Goal: Task Accomplishment & Management: Complete application form

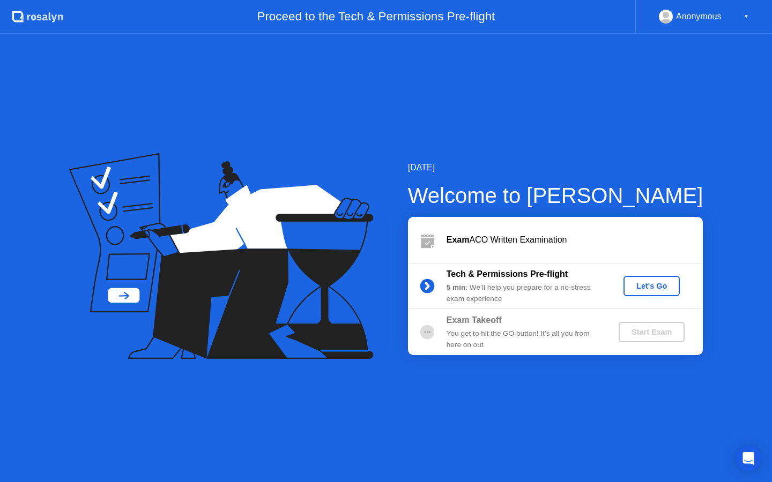
click at [654, 284] on div "Let's Go" at bounding box center [651, 286] width 48 height 9
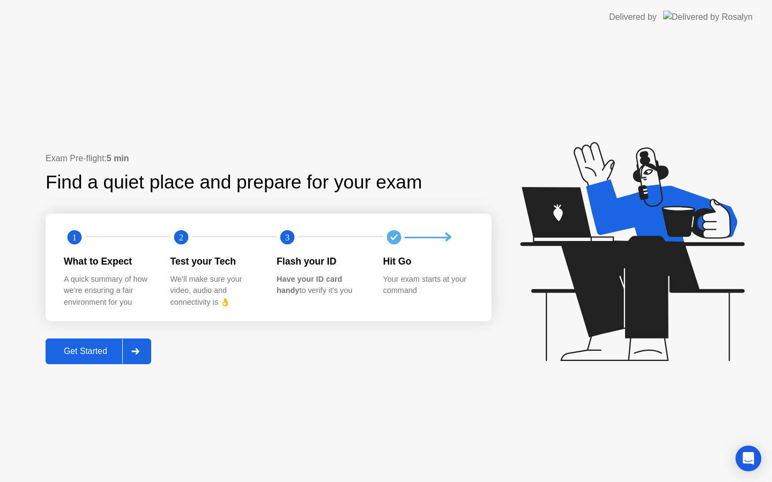
click at [105, 356] on div "Get Started" at bounding box center [85, 352] width 73 height 10
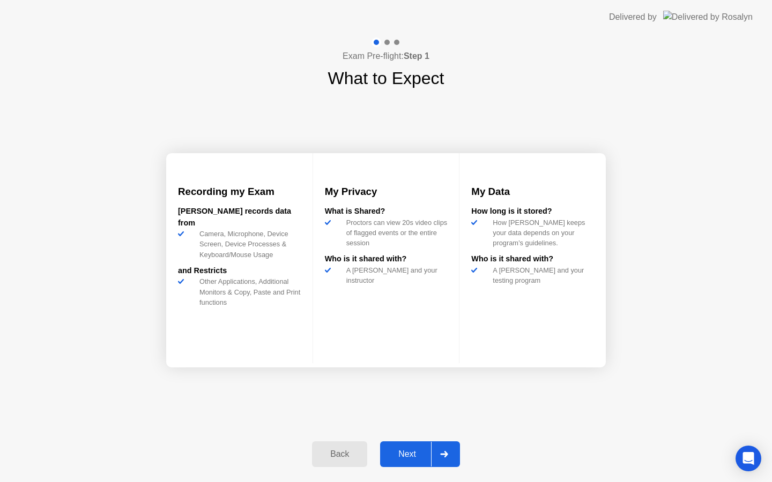
click at [407, 457] on div "Next" at bounding box center [407, 455] width 48 height 10
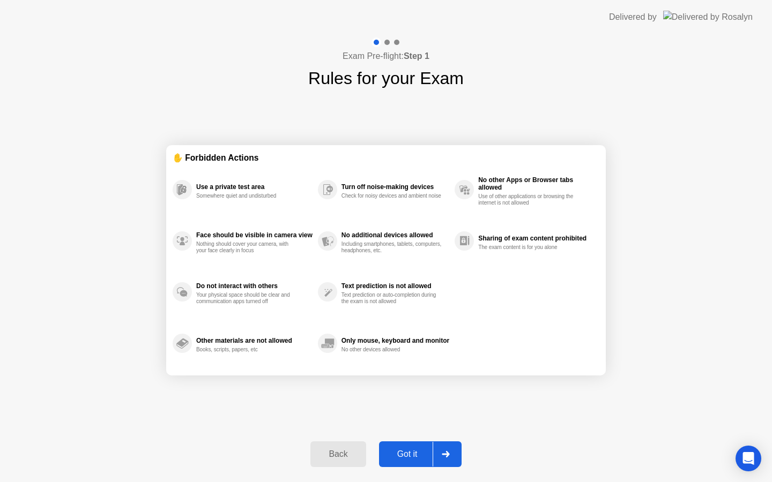
click at [403, 452] on div "Got it" at bounding box center [407, 455] width 50 height 10
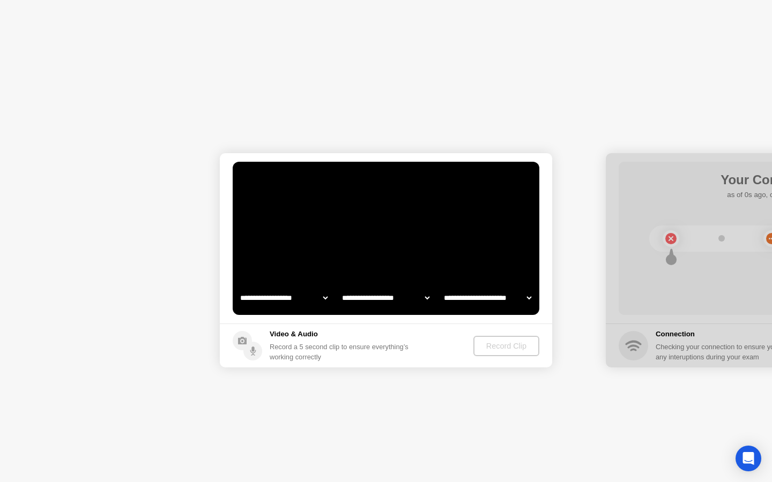
select select "**********"
select select "*******"
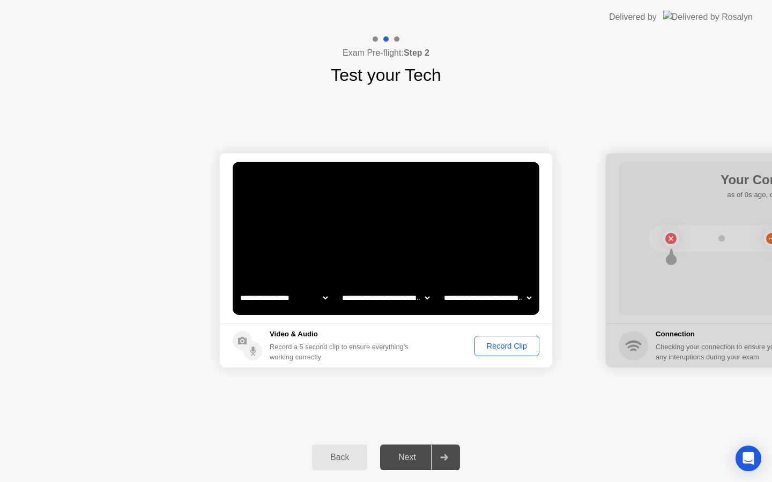
click at [525, 347] on div "Record Clip" at bounding box center [506, 346] width 57 height 9
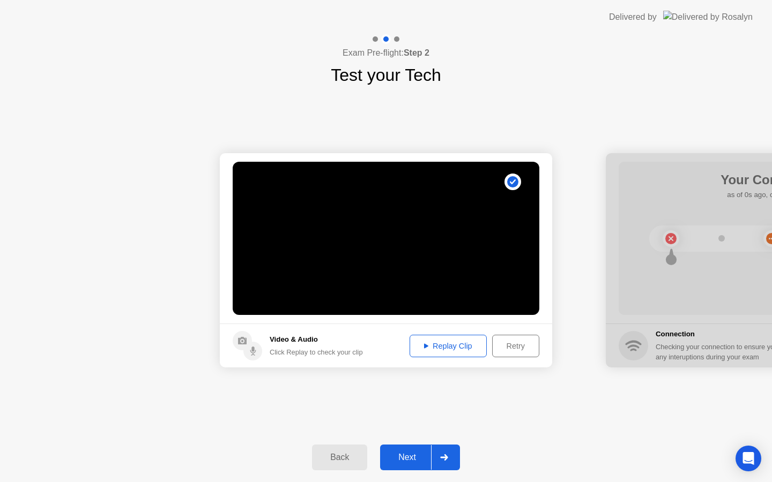
click at [452, 353] on button "Replay Clip" at bounding box center [447, 346] width 77 height 23
click at [447, 346] on div "Replay Clip" at bounding box center [448, 346] width 70 height 9
click at [411, 458] on div "Next" at bounding box center [407, 458] width 48 height 10
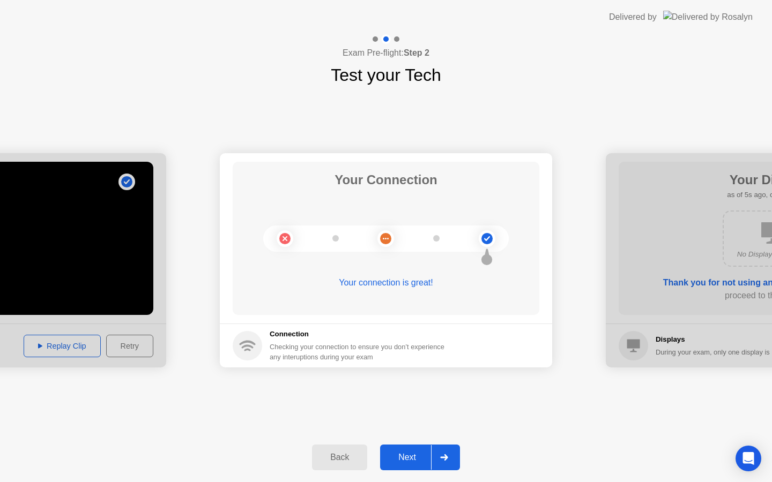
click at [411, 458] on div "Next" at bounding box center [407, 458] width 48 height 10
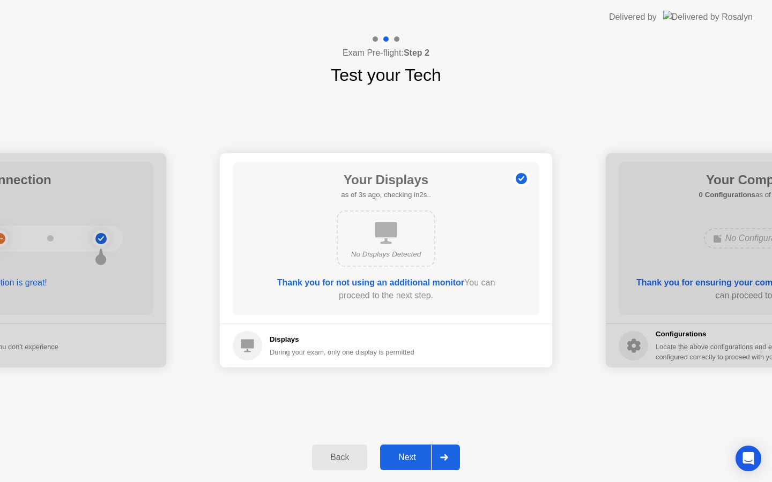
click at [411, 458] on div "Next" at bounding box center [407, 458] width 48 height 10
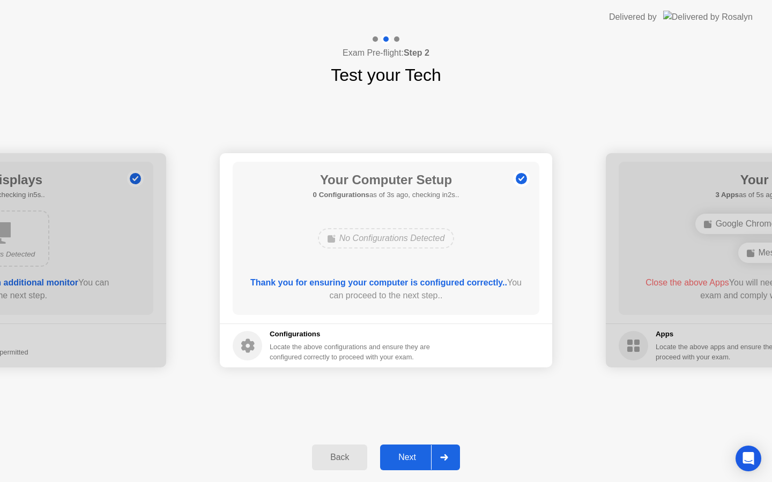
click at [411, 458] on div "Next" at bounding box center [407, 458] width 48 height 10
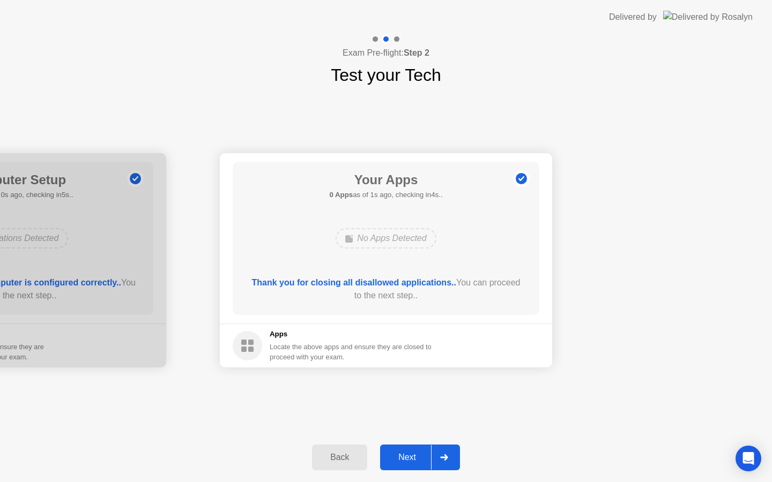
click at [407, 459] on div "Next" at bounding box center [407, 458] width 48 height 10
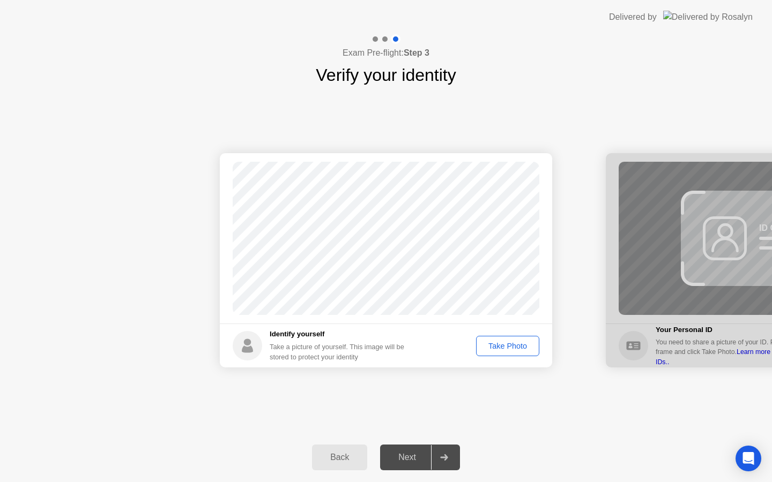
click at [515, 349] on div "Take Photo" at bounding box center [508, 346] width 56 height 9
click at [409, 457] on div "Next" at bounding box center [407, 458] width 48 height 10
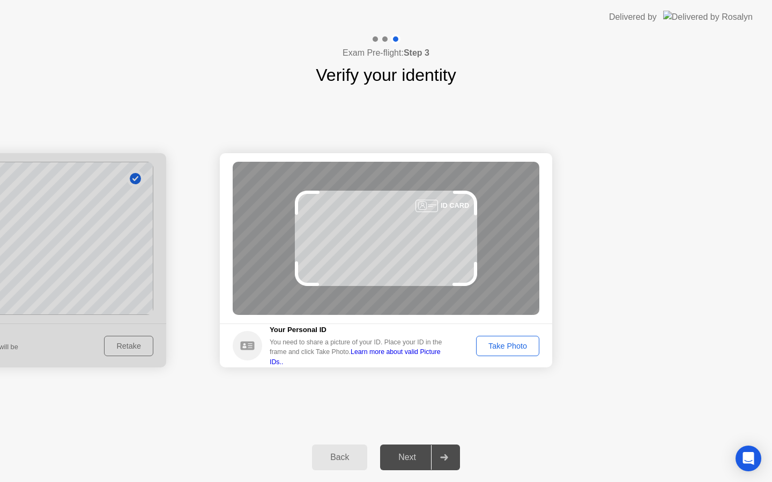
click at [500, 342] on div "Take Photo" at bounding box center [508, 346] width 56 height 9
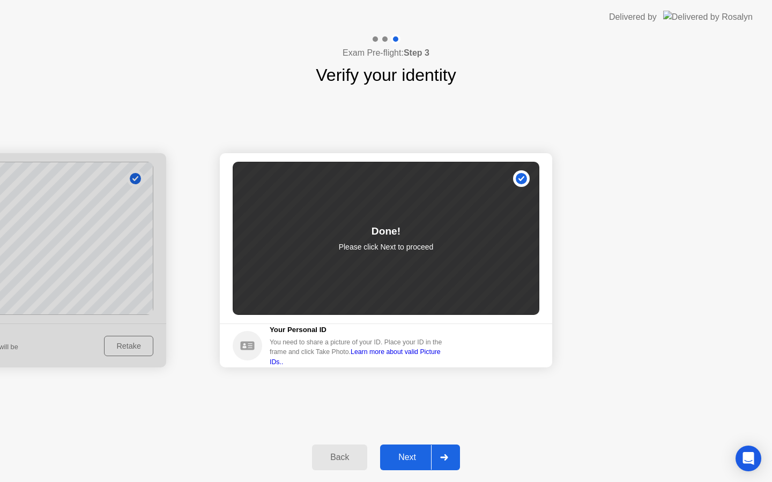
click at [412, 453] on div "Next" at bounding box center [407, 458] width 48 height 10
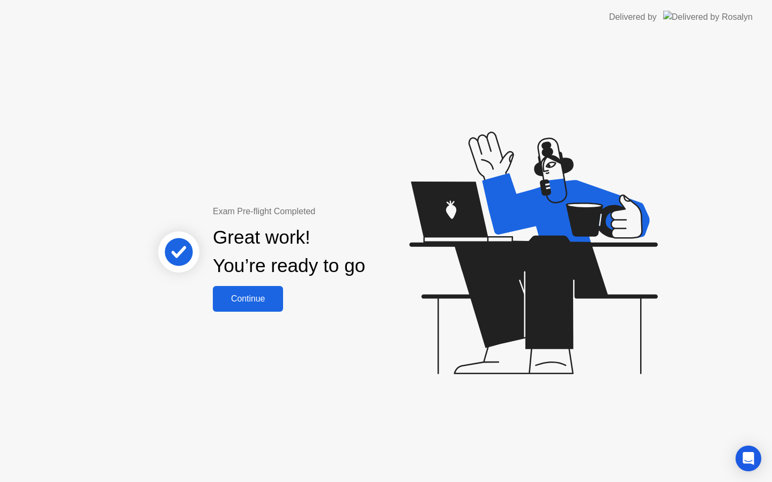
click at [252, 294] on div "Continue" at bounding box center [248, 299] width 64 height 10
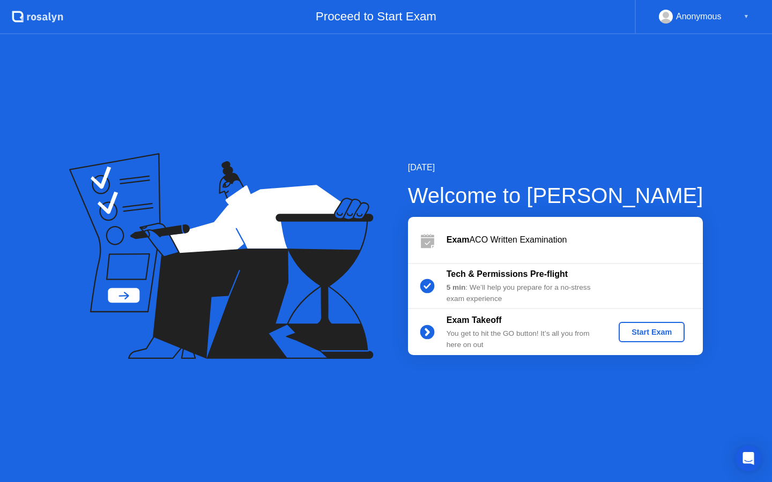
click at [646, 333] on div "Start Exam" at bounding box center [651, 332] width 57 height 9
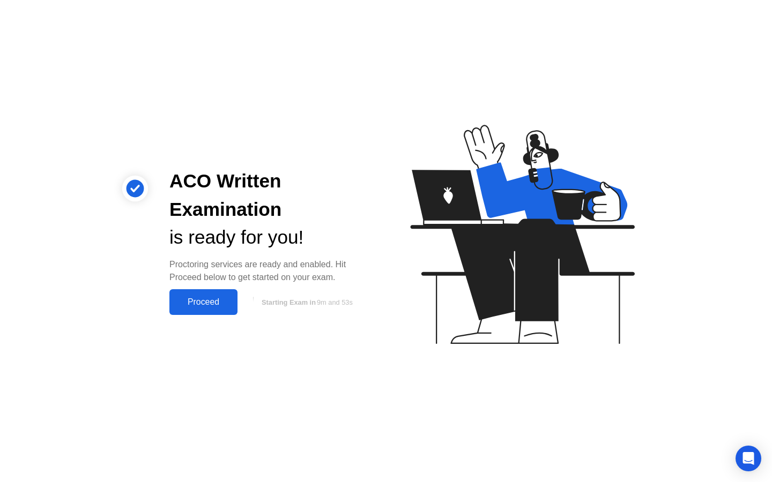
click at [221, 309] on button "Proceed" at bounding box center [203, 302] width 68 height 26
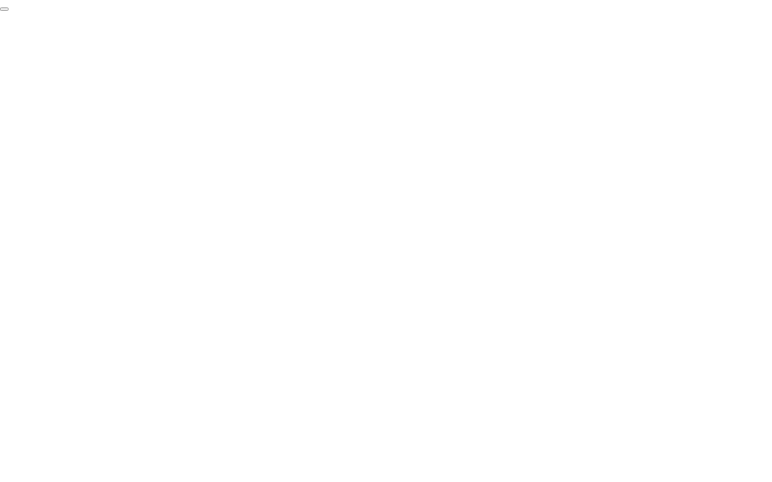
click div "End Proctoring Session"
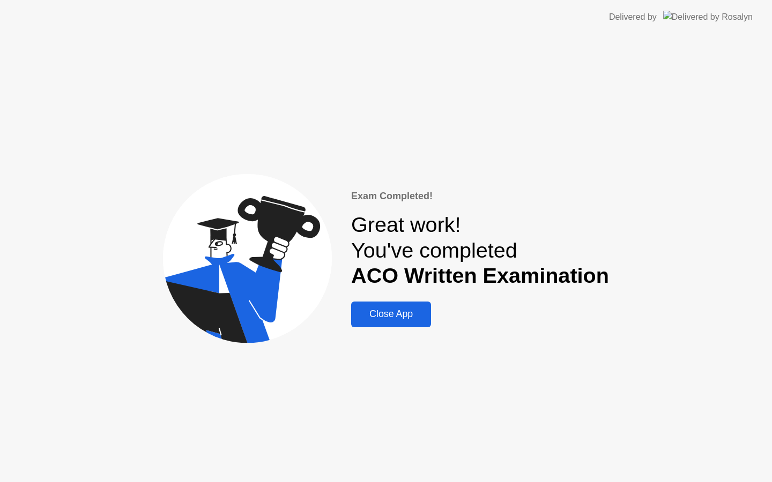
click at [416, 315] on div "Close App" at bounding box center [390, 314] width 73 height 11
